Goal: Transaction & Acquisition: Purchase product/service

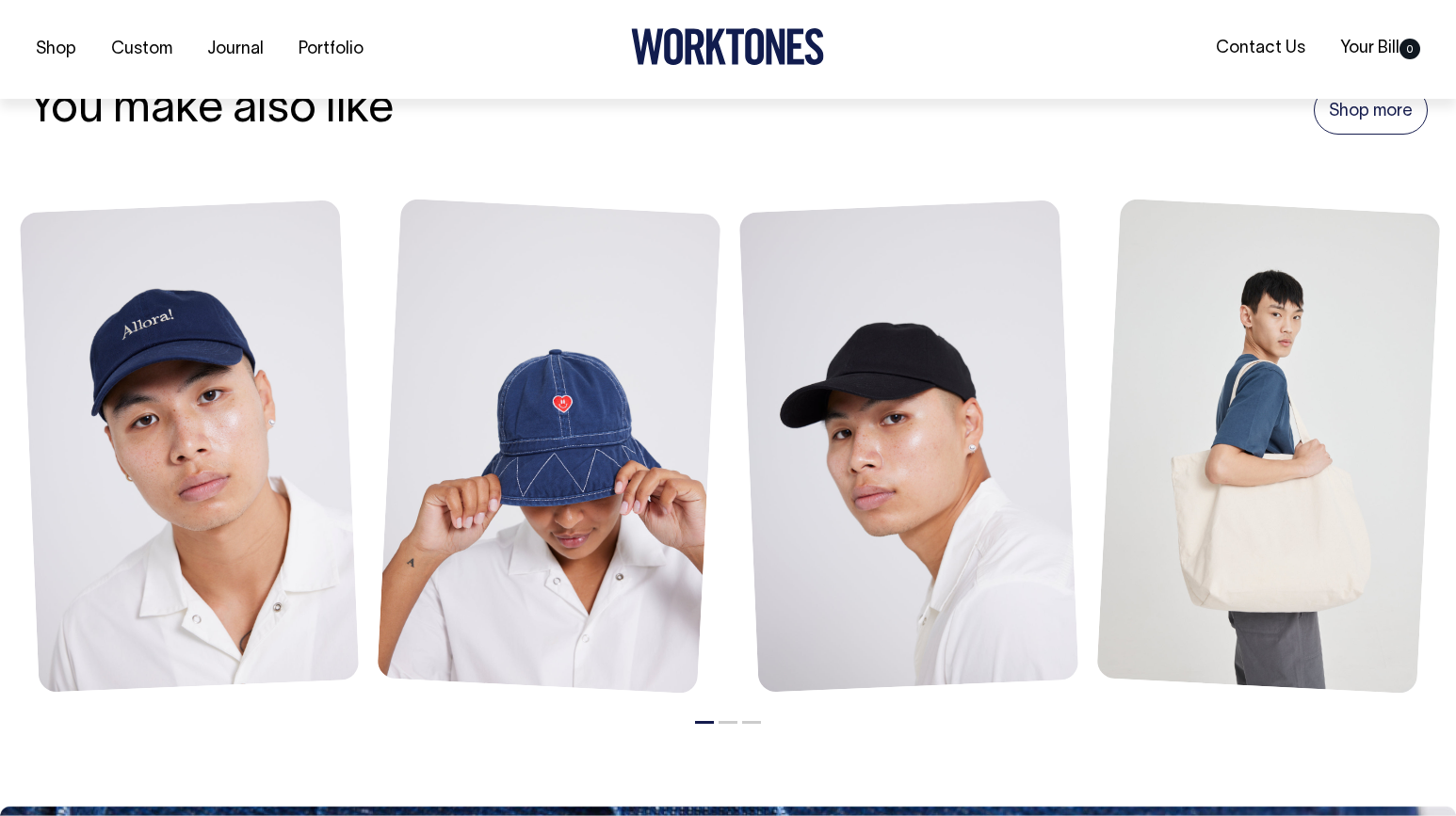
scroll to position [1206, 0]
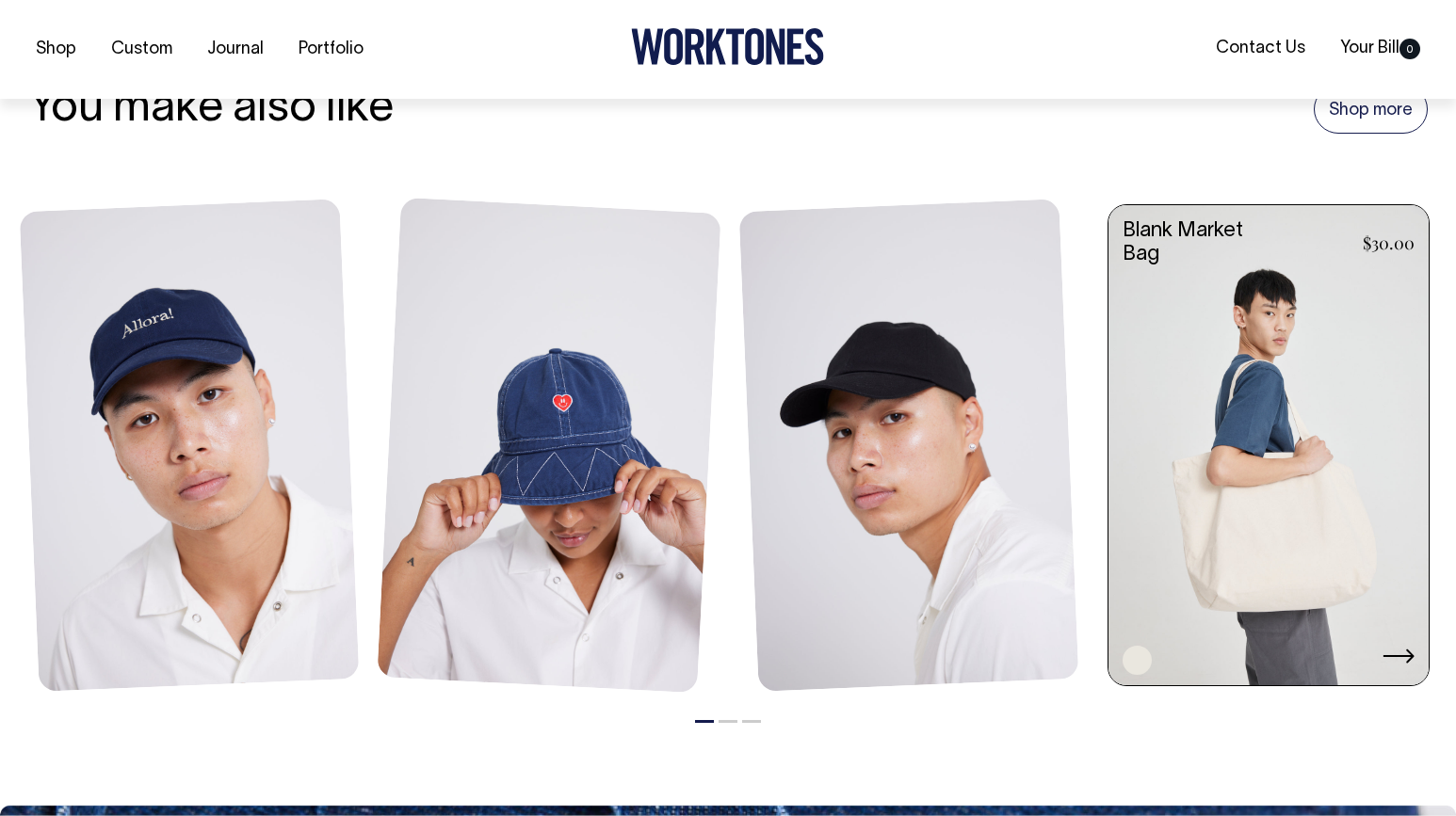
click at [1290, 435] on link at bounding box center [1268, 447] width 320 height 484
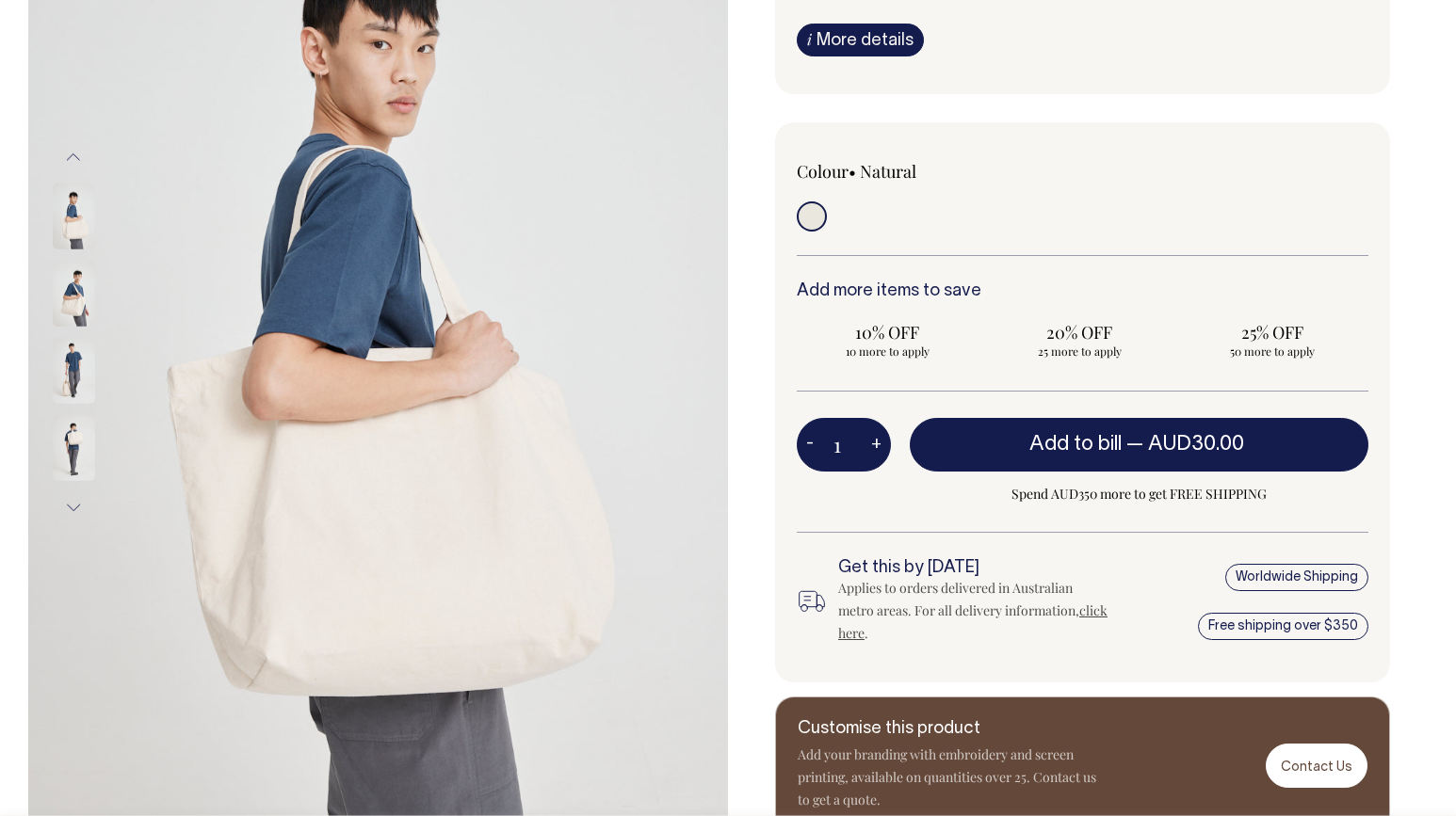
scroll to position [292, 0]
click at [68, 296] on img at bounding box center [74, 293] width 43 height 66
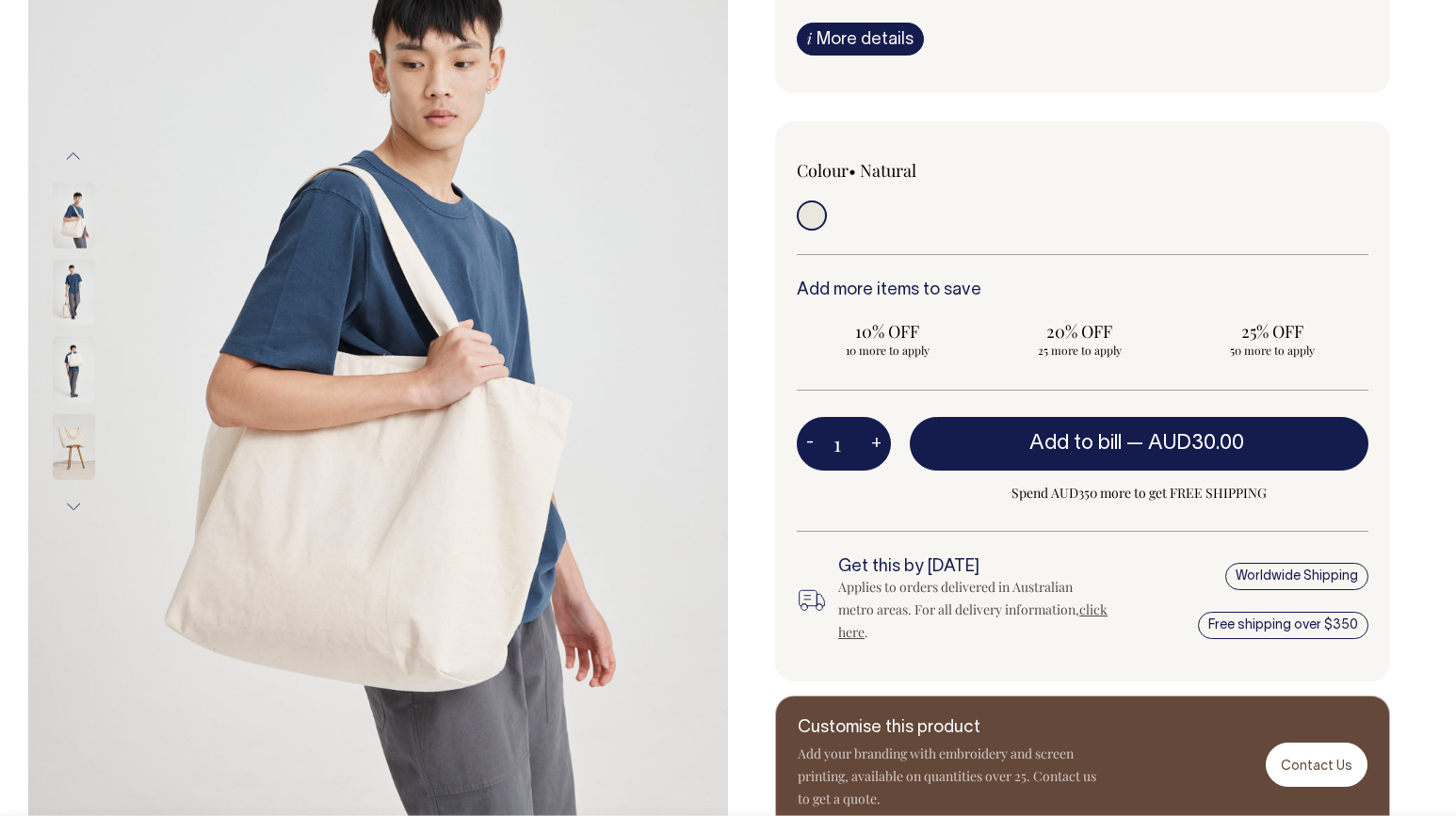
click at [70, 309] on img at bounding box center [74, 293] width 43 height 66
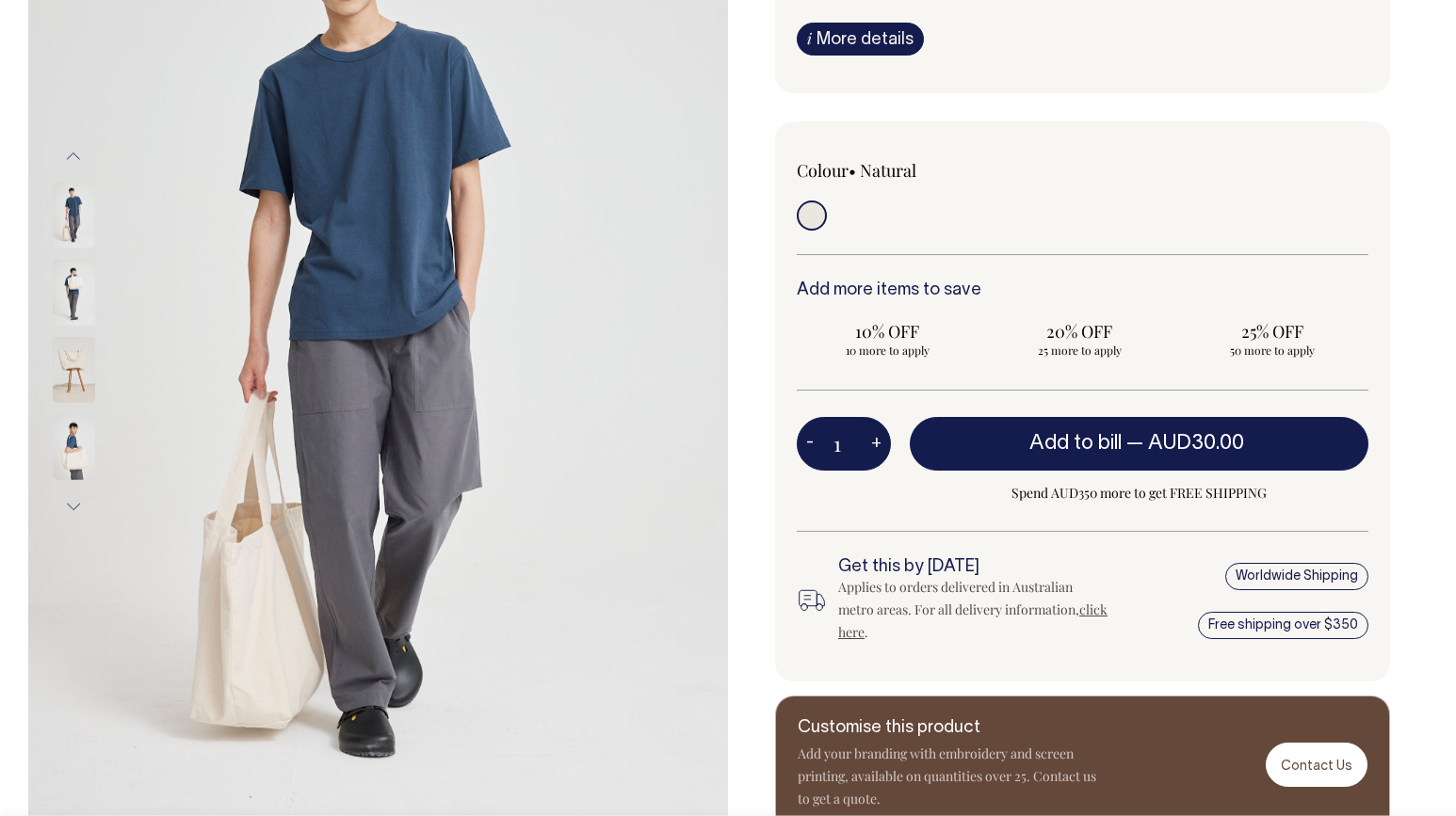
click at [69, 304] on img at bounding box center [74, 293] width 43 height 66
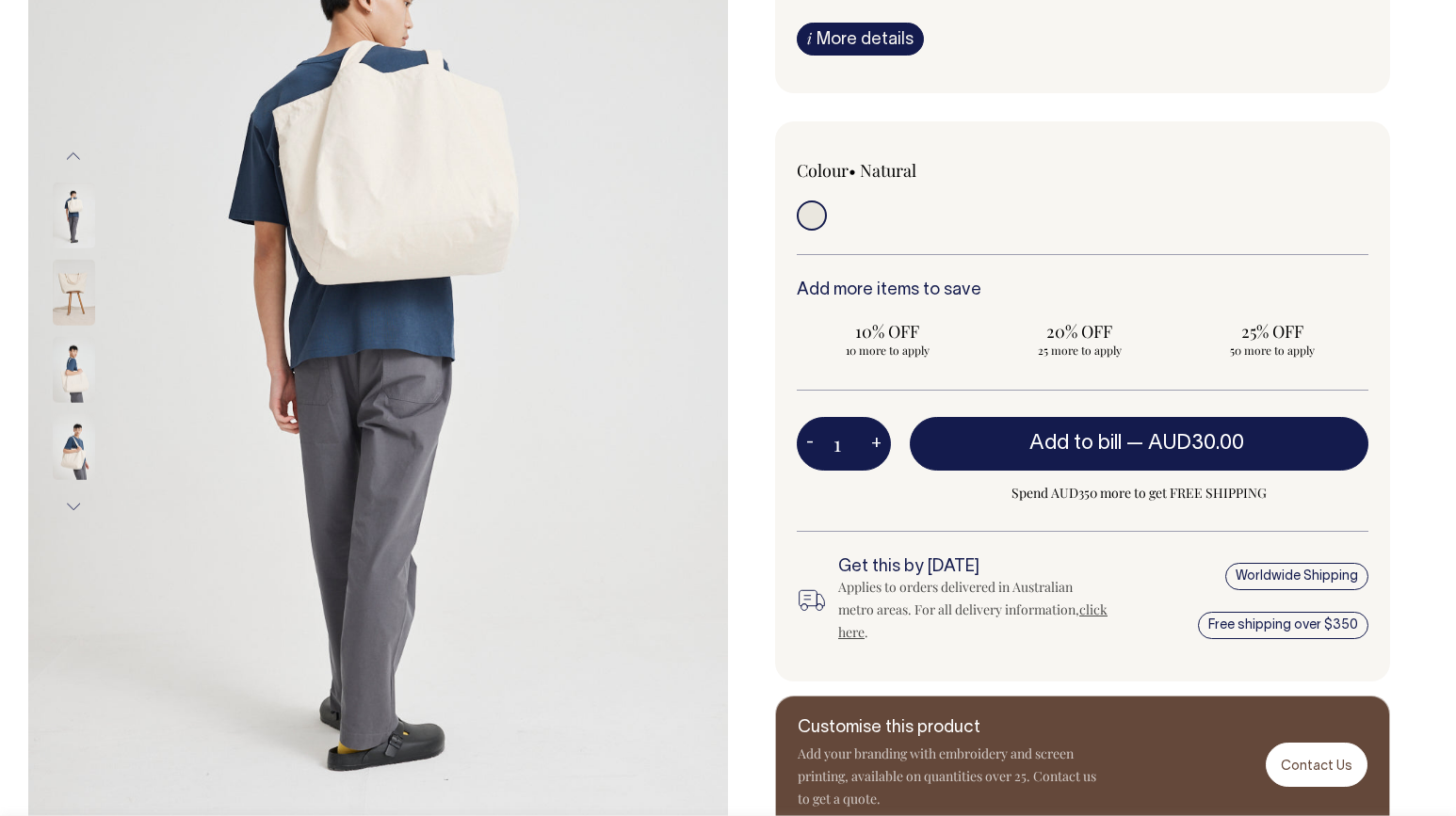
click at [69, 304] on img at bounding box center [74, 293] width 43 height 66
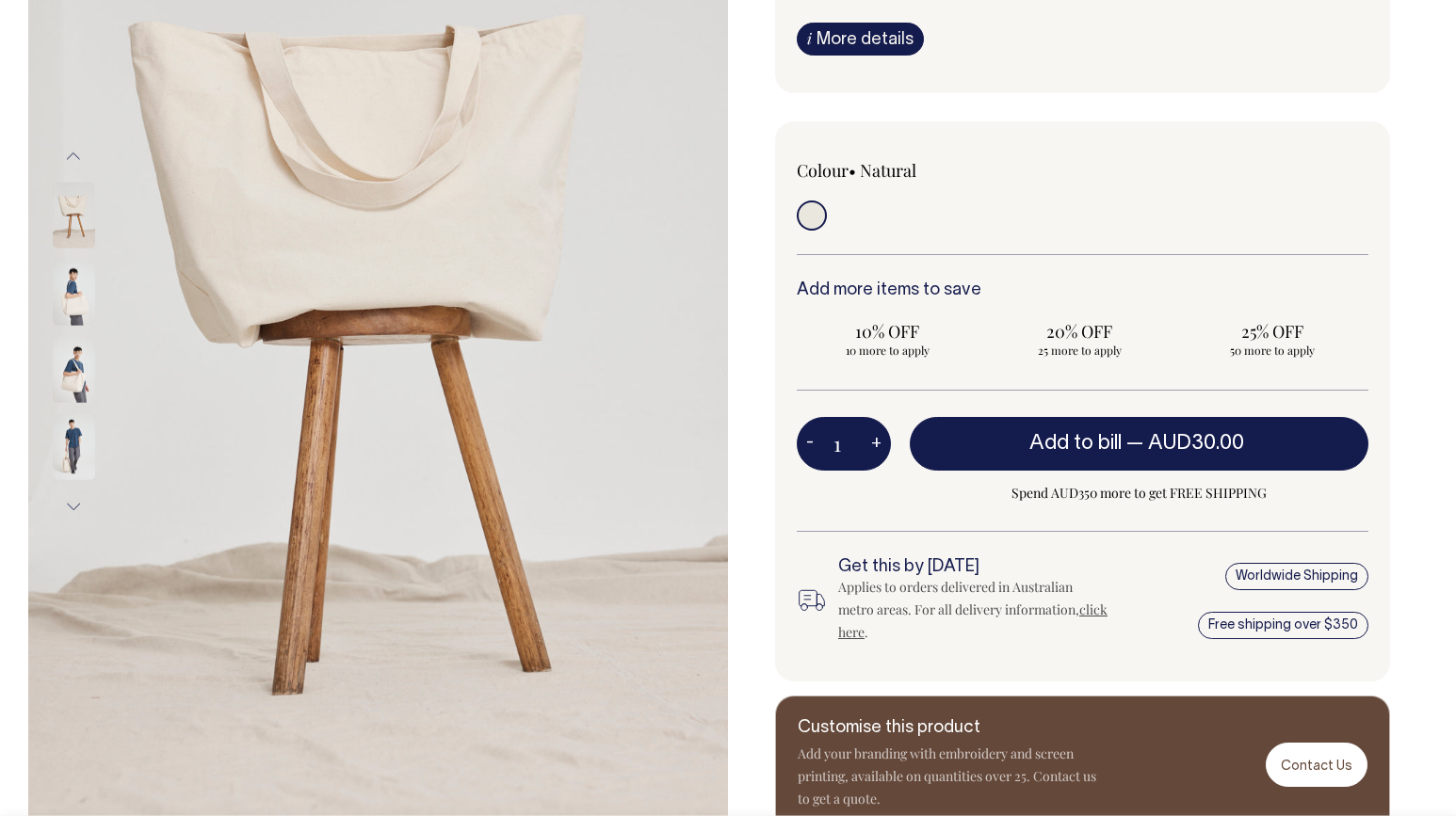
click at [69, 304] on img at bounding box center [74, 293] width 43 height 66
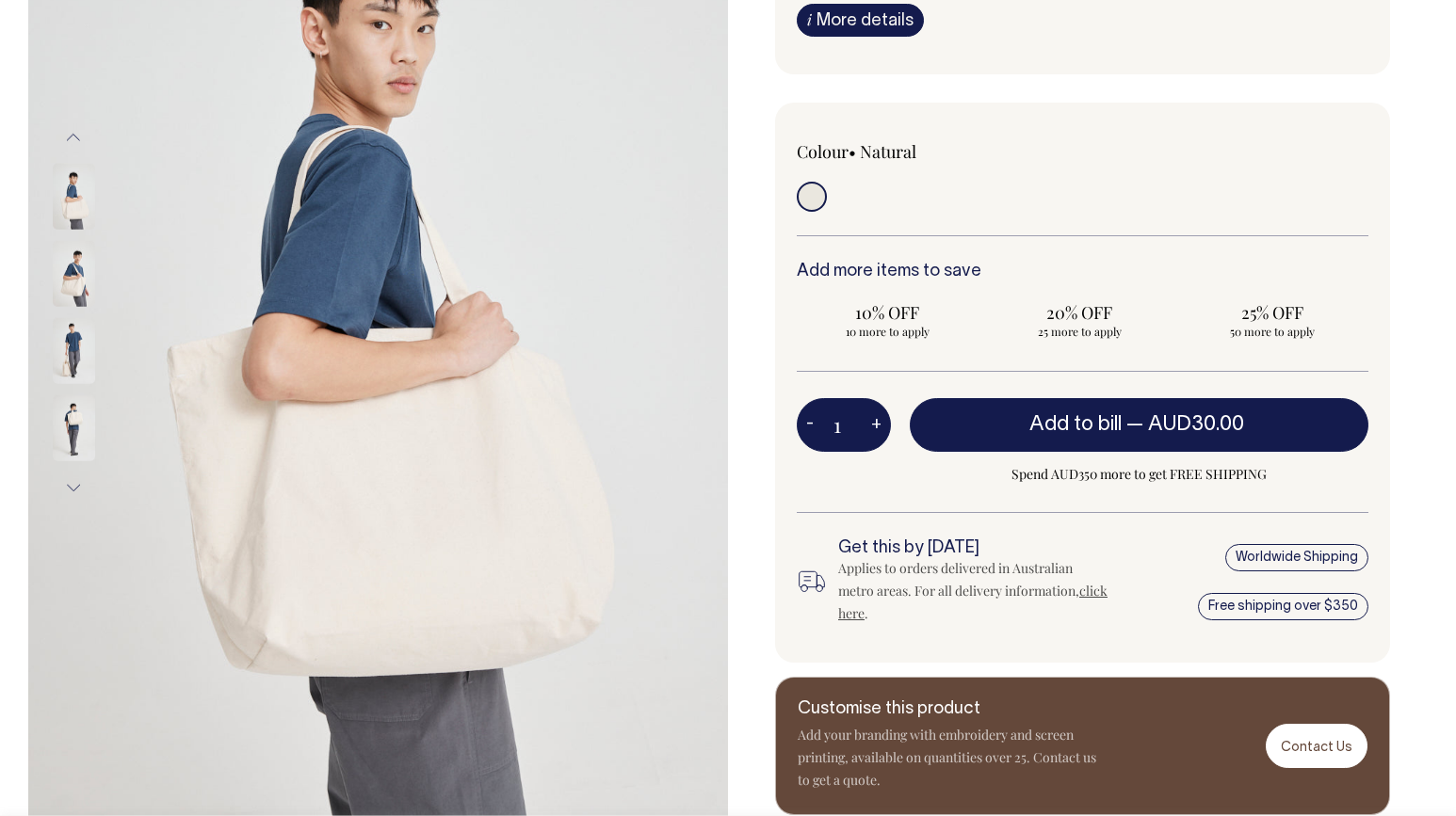
scroll to position [312, 0]
